Goal: Information Seeking & Learning: Learn about a topic

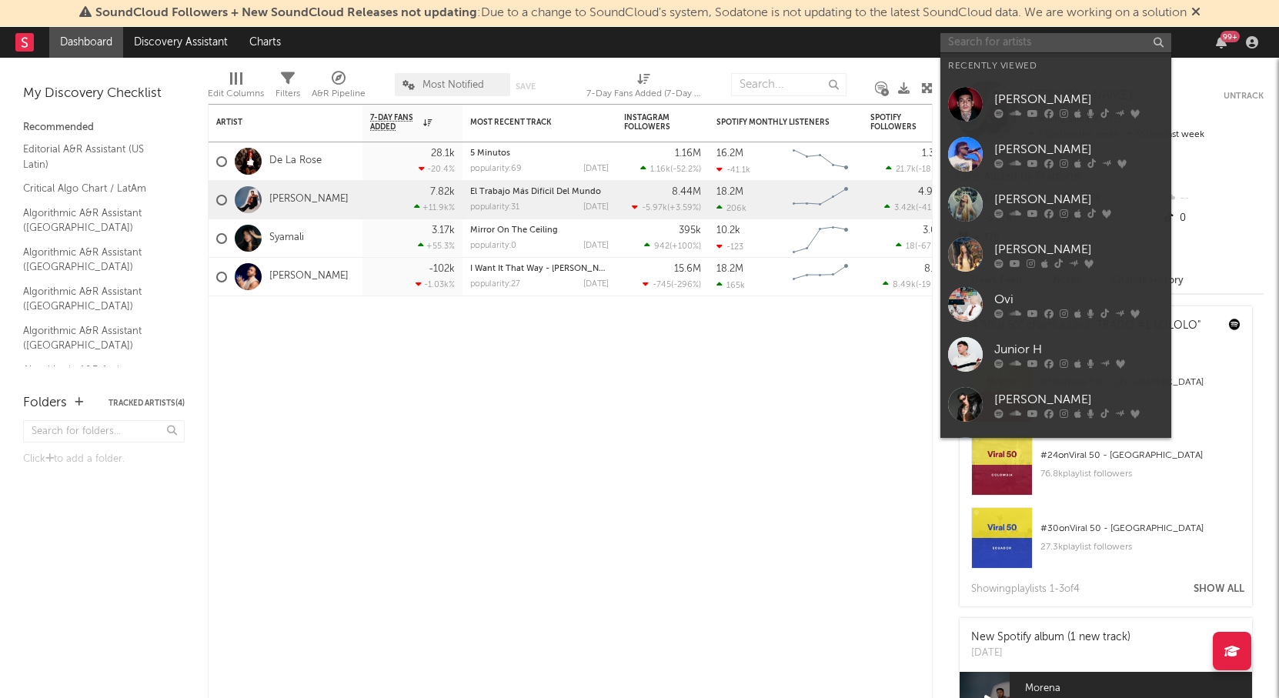
click at [1067, 42] on input "text" at bounding box center [1055, 42] width 231 height 19
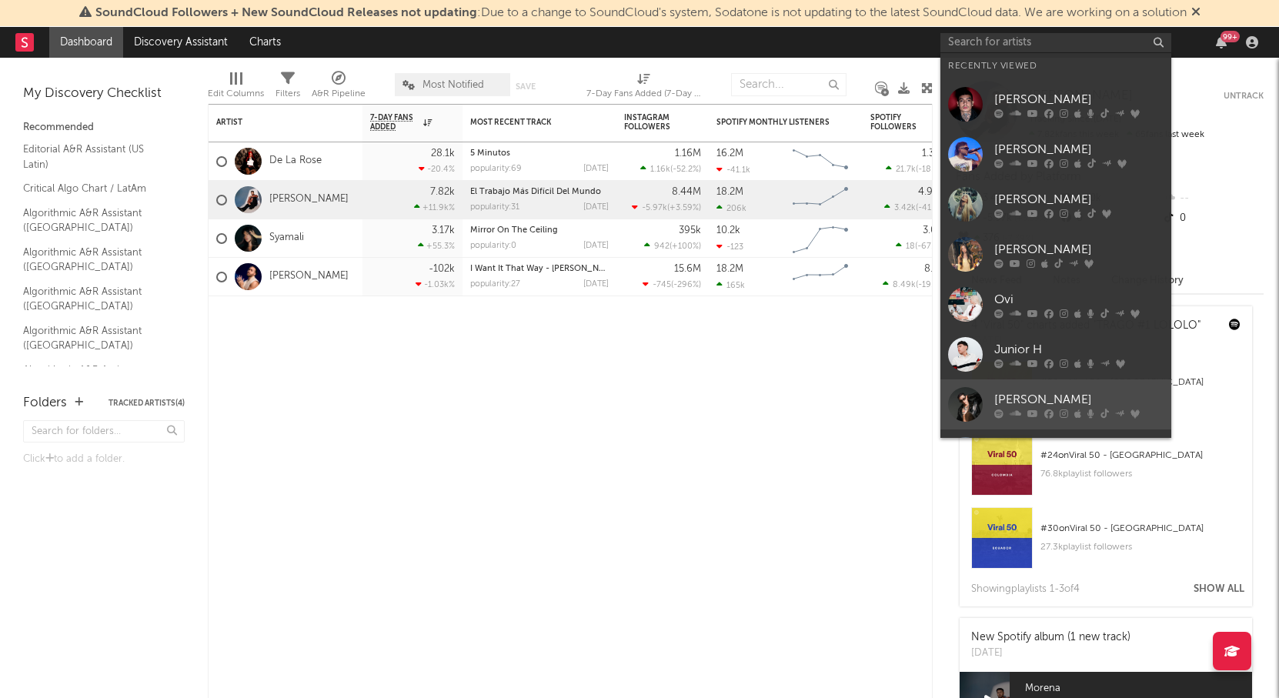
click at [1025, 392] on div "[PERSON_NAME]" at bounding box center [1078, 399] width 169 height 18
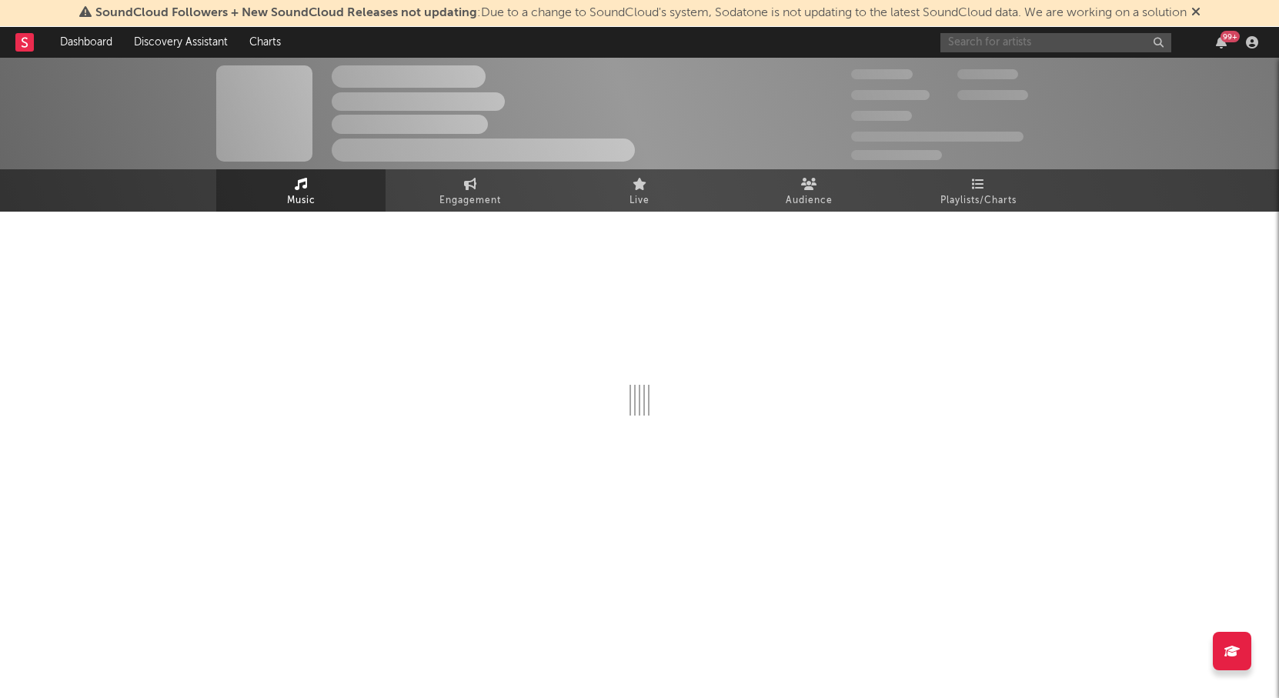
click at [982, 45] on input "text" at bounding box center [1055, 42] width 231 height 19
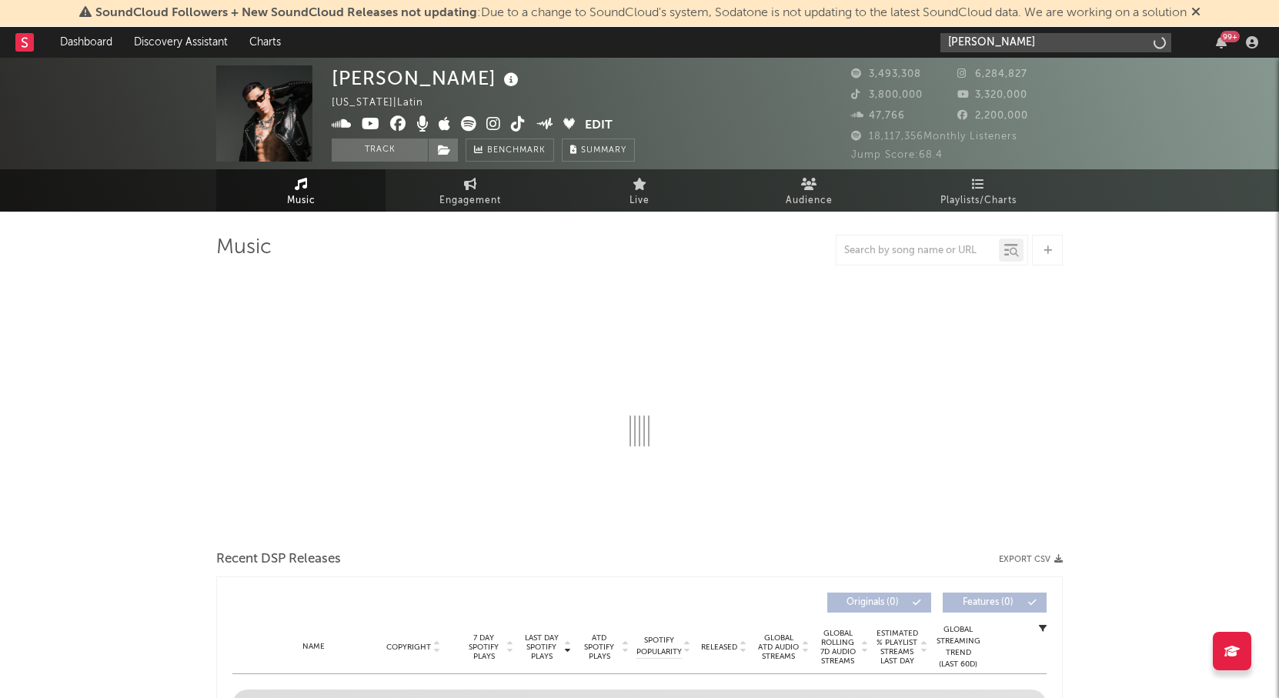
type input "[PERSON_NAME]"
select select "6m"
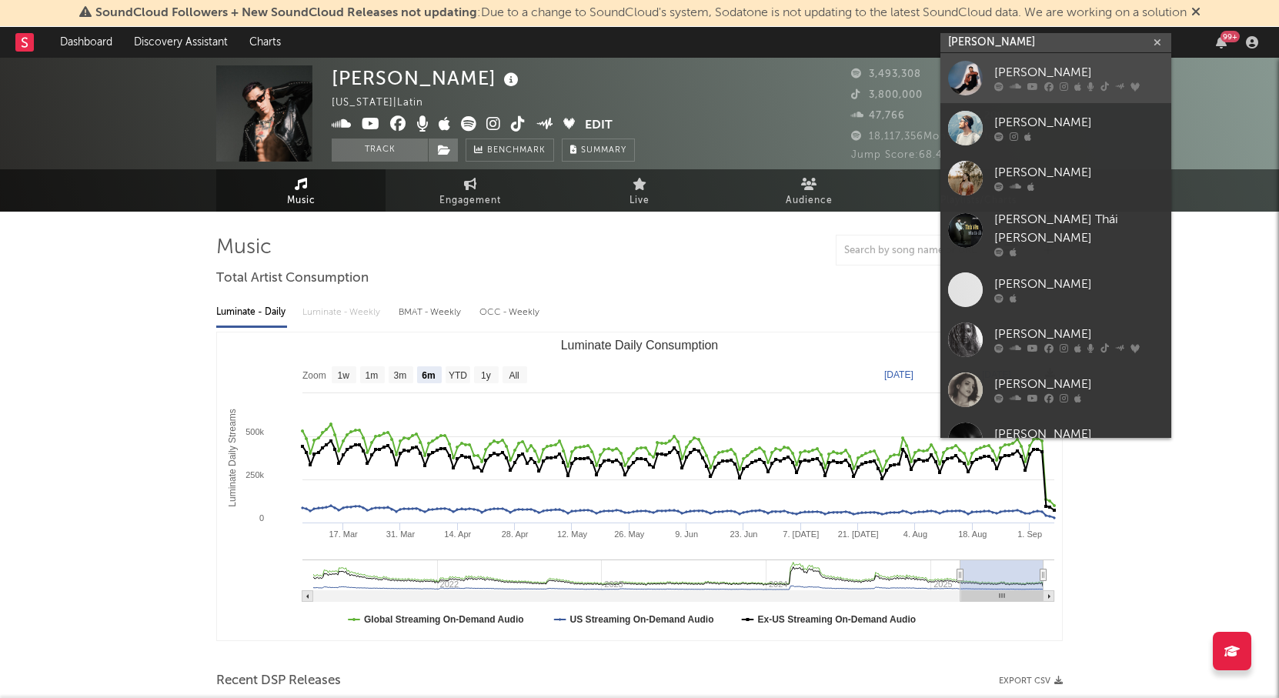
type input "[PERSON_NAME]"
click at [1011, 80] on div "[PERSON_NAME]" at bounding box center [1078, 73] width 169 height 18
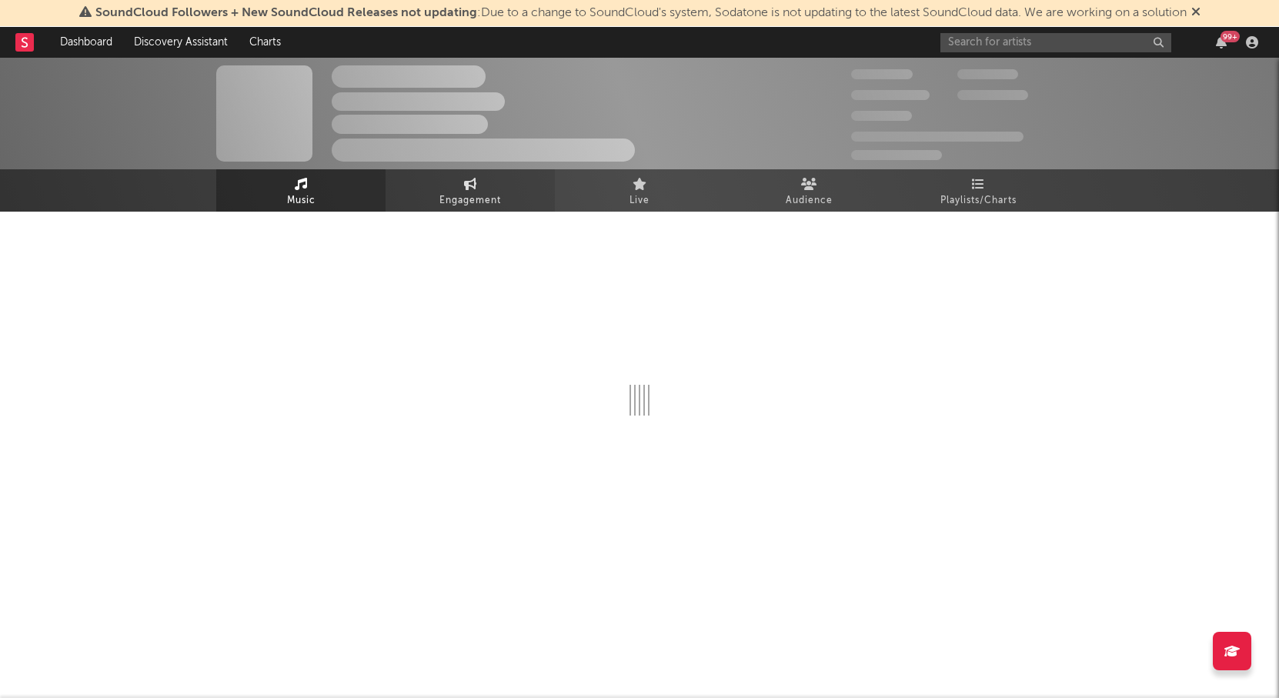
click at [432, 190] on link "Engagement" at bounding box center [470, 190] width 169 height 42
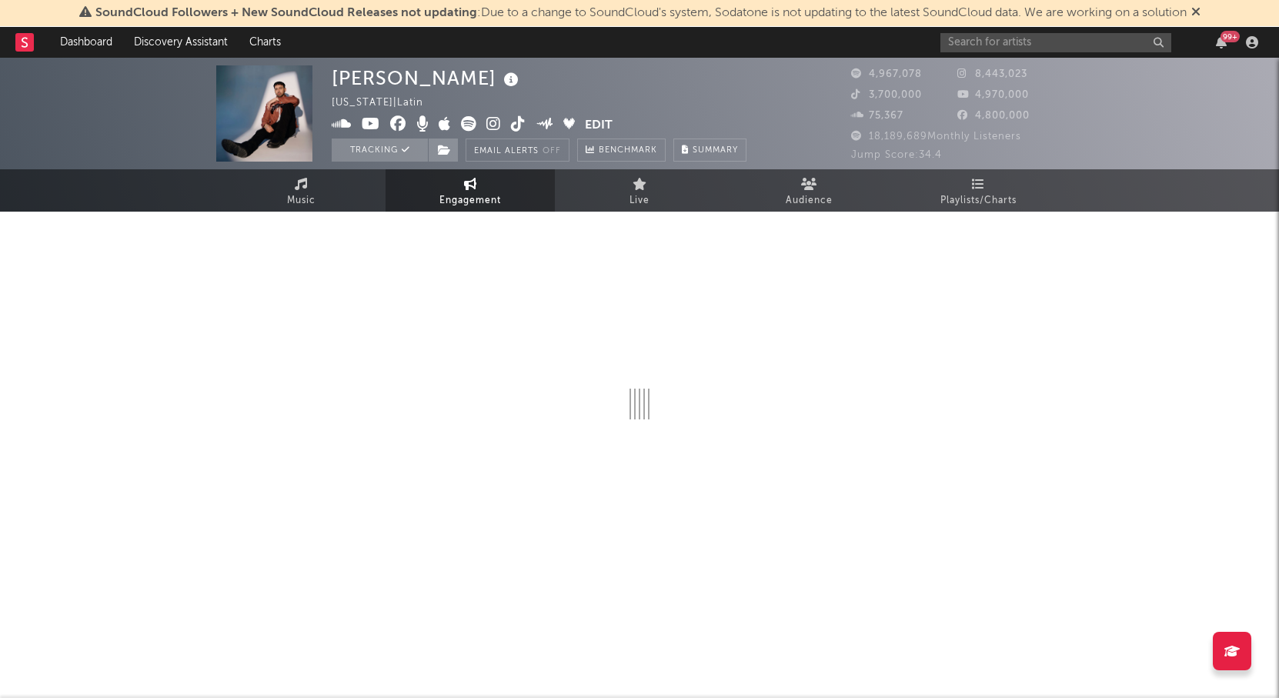
click at [478, 202] on span "Engagement" at bounding box center [470, 201] width 62 height 18
click at [1112, 32] on div "99 +" at bounding box center [1101, 42] width 323 height 31
